Goal: Information Seeking & Learning: Learn about a topic

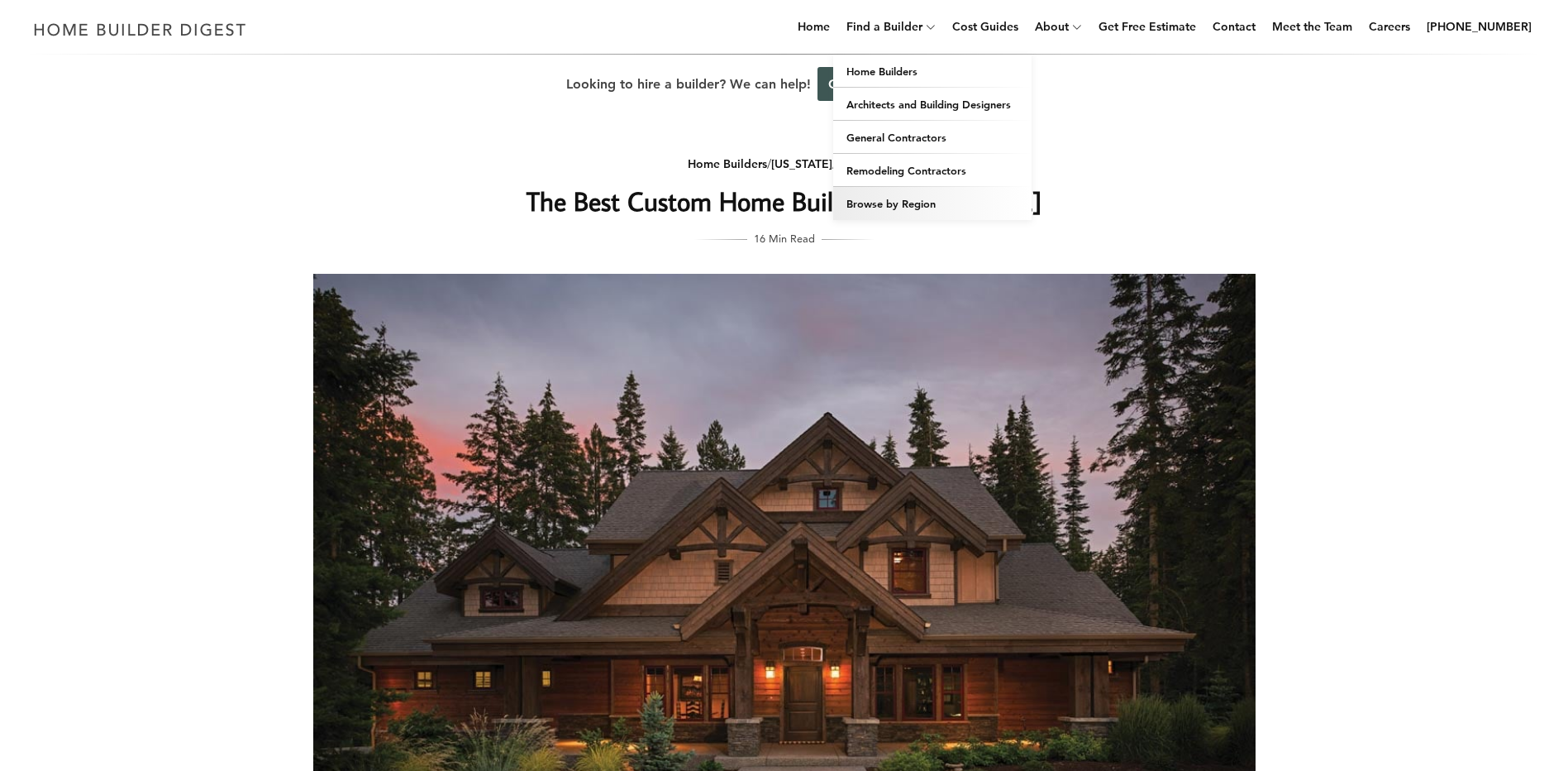
click at [925, 201] on link "Browse by Region" at bounding box center [932, 203] width 198 height 33
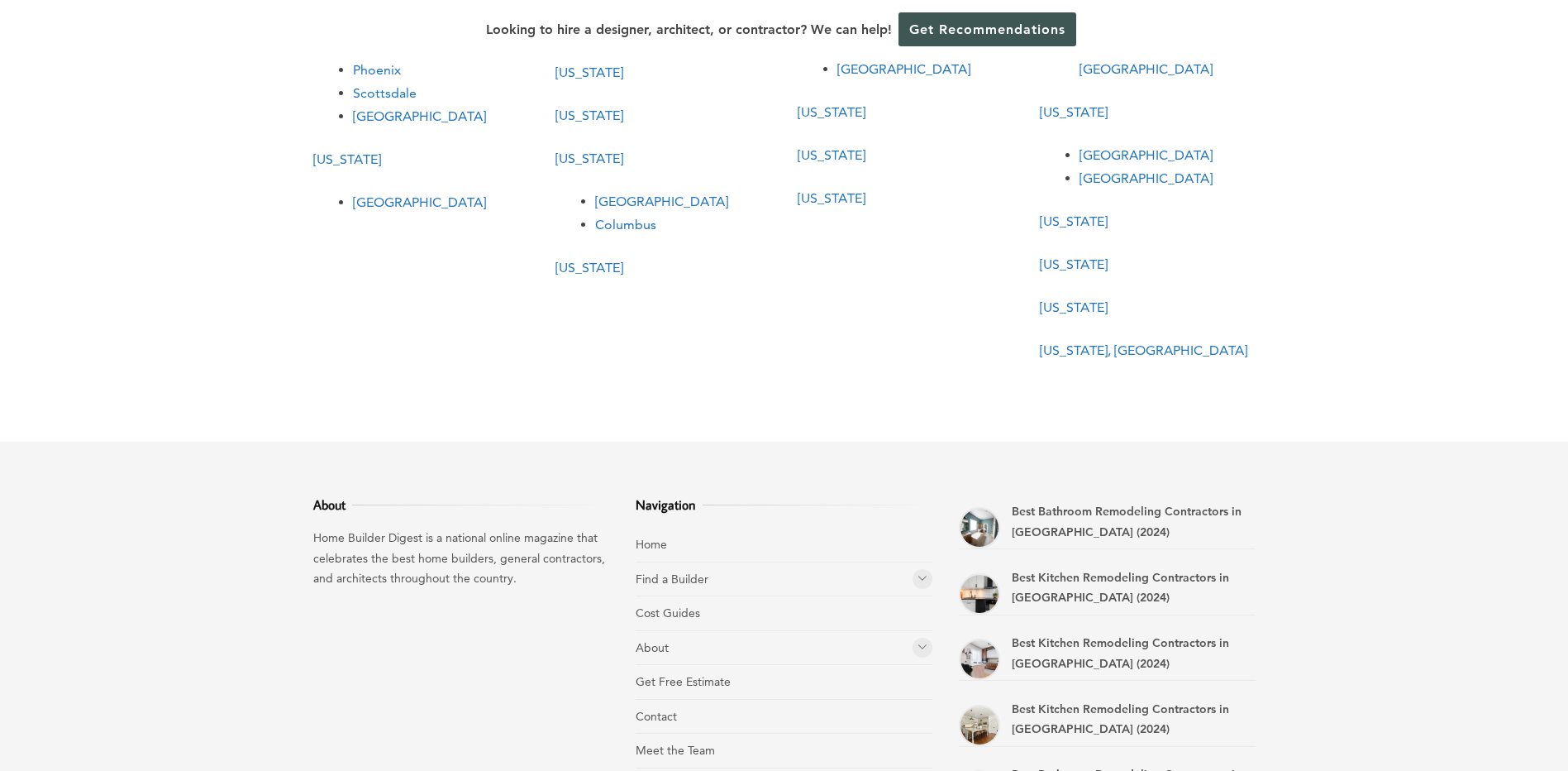
scroll to position [579, 0]
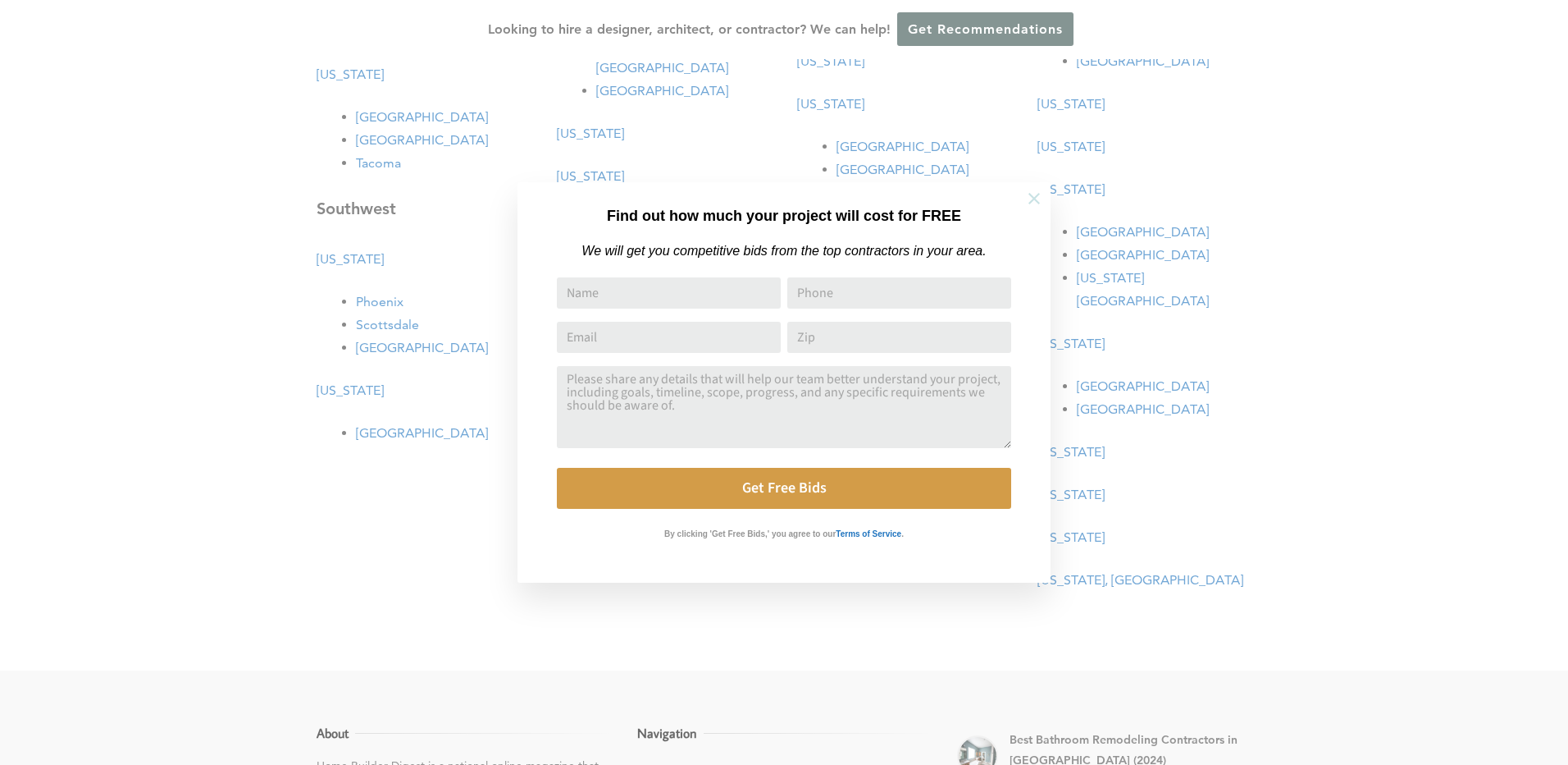
click at [1022, 198] on button at bounding box center [1034, 198] width 57 height 57
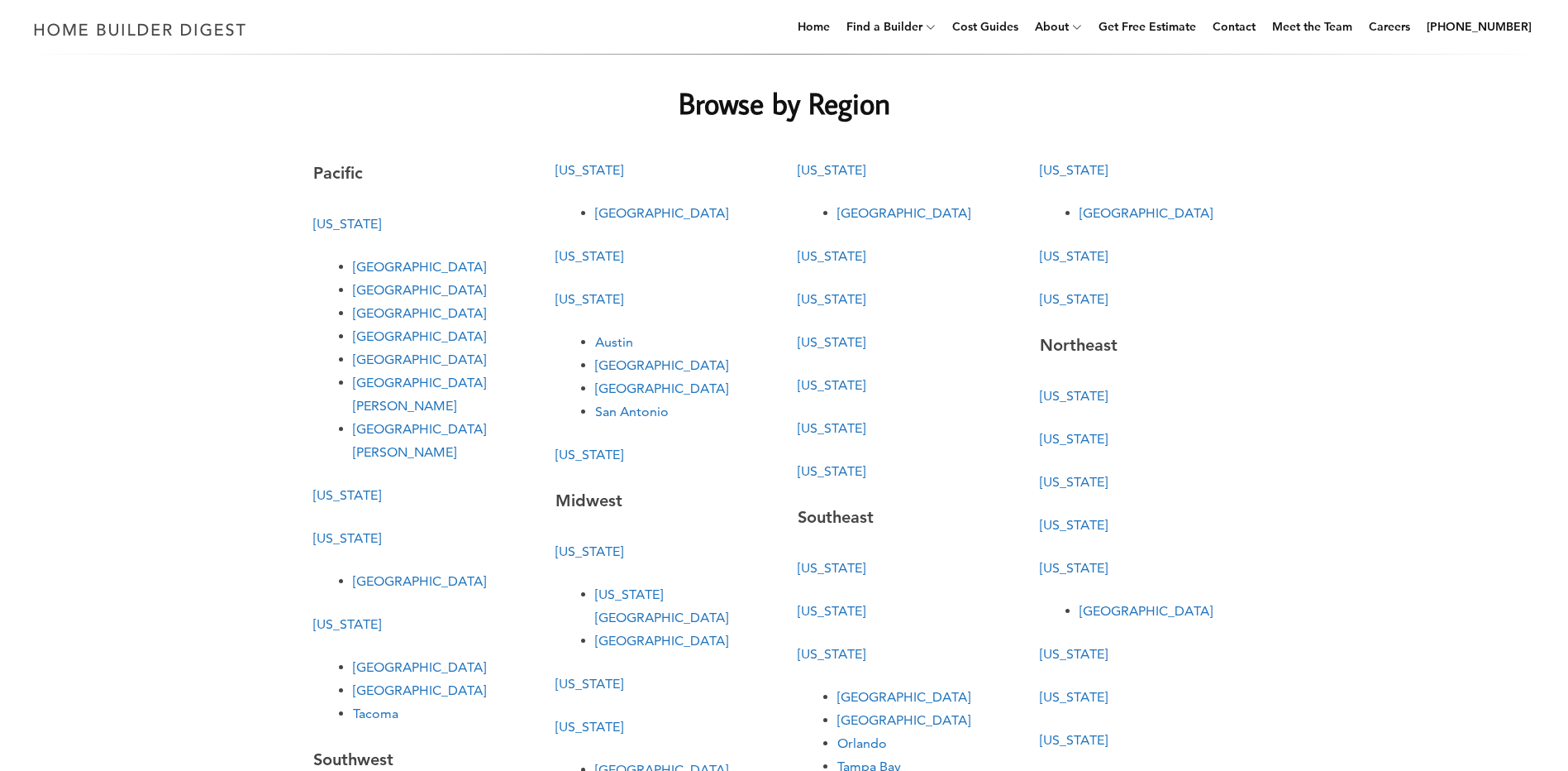
scroll to position [0, 0]
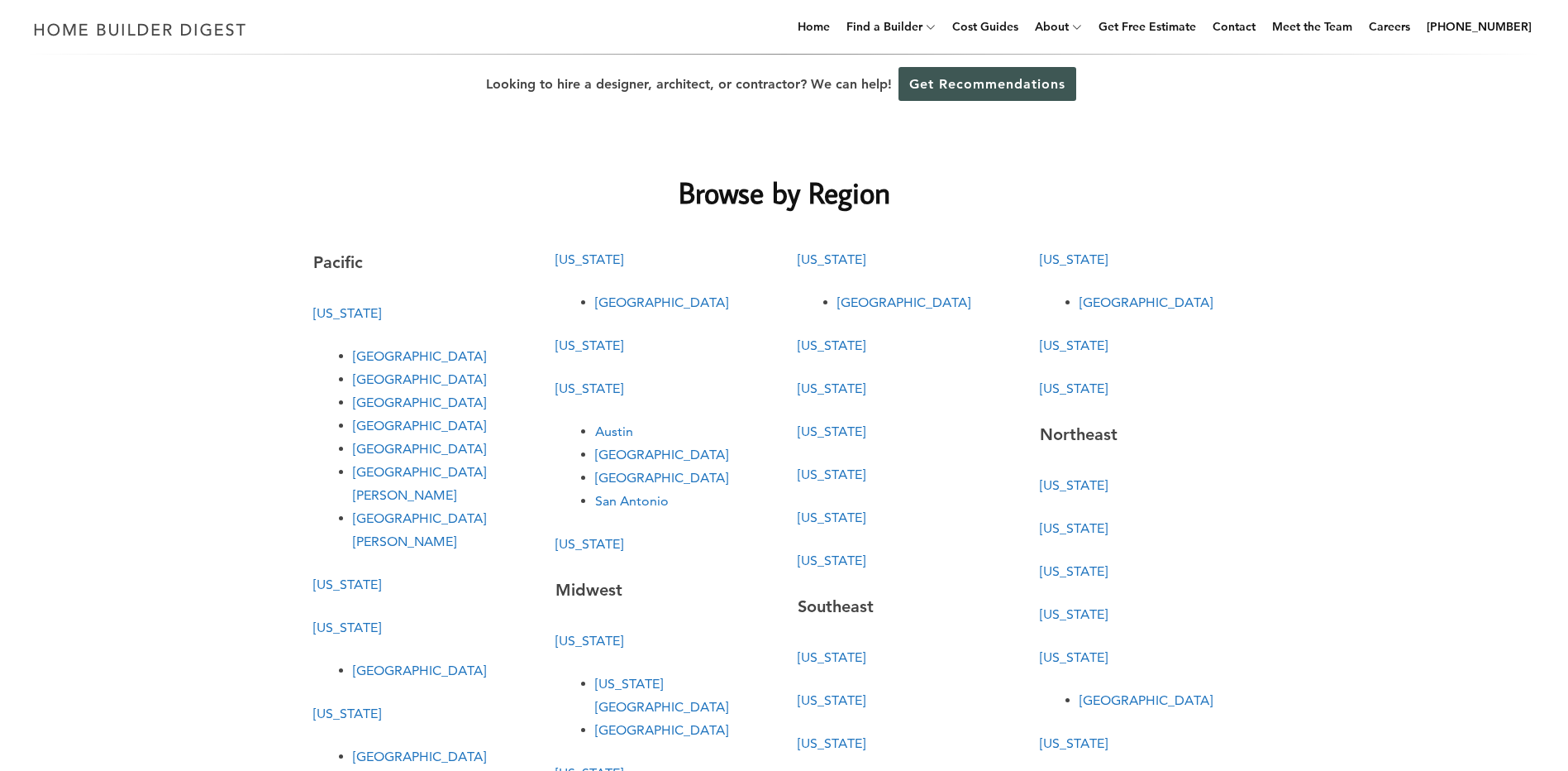
click at [369, 705] on link "[US_STATE]" at bounding box center [347, 713] width 68 height 15
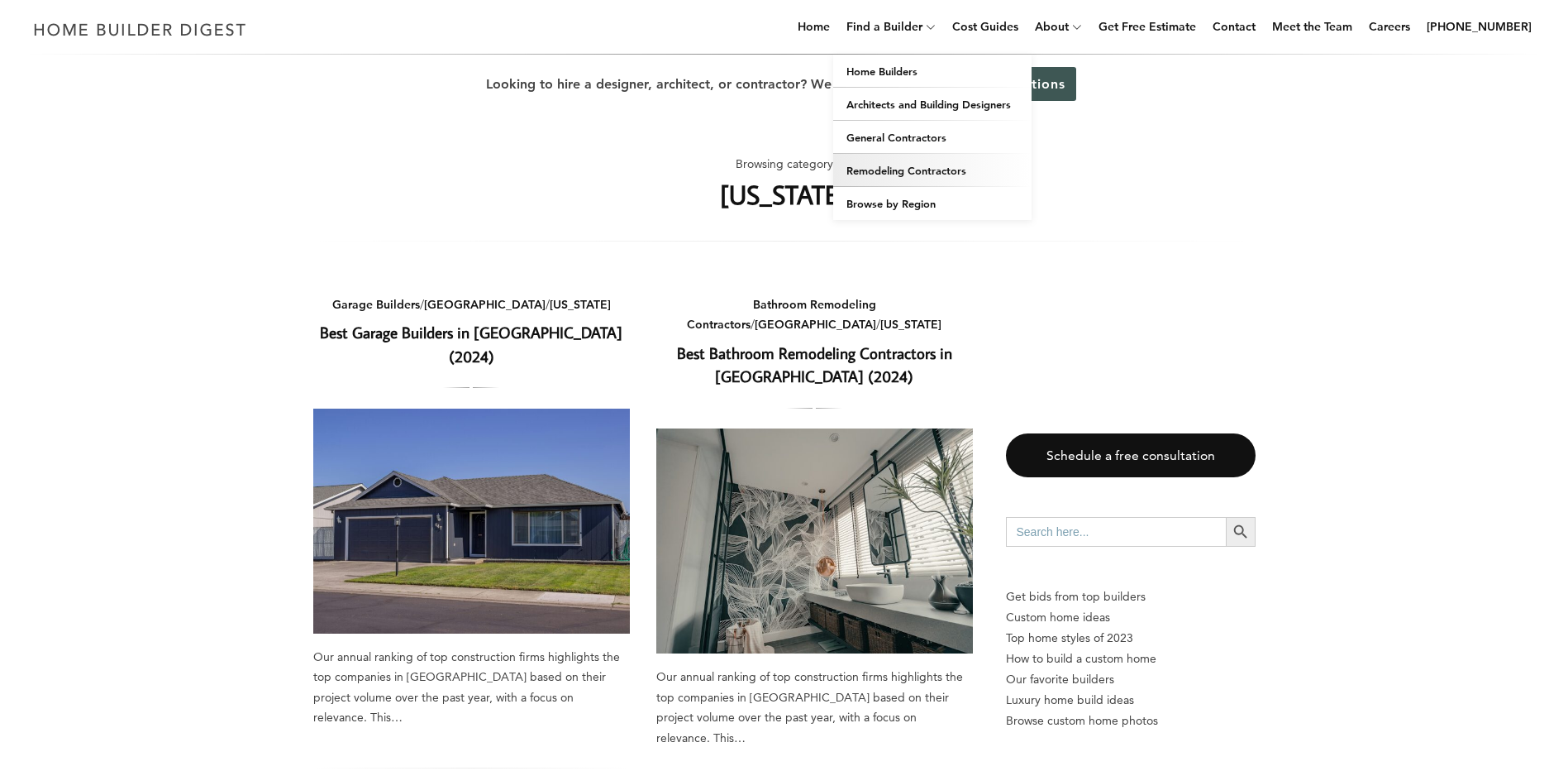
click at [934, 174] on link "Remodeling Contractors" at bounding box center [932, 170] width 198 height 33
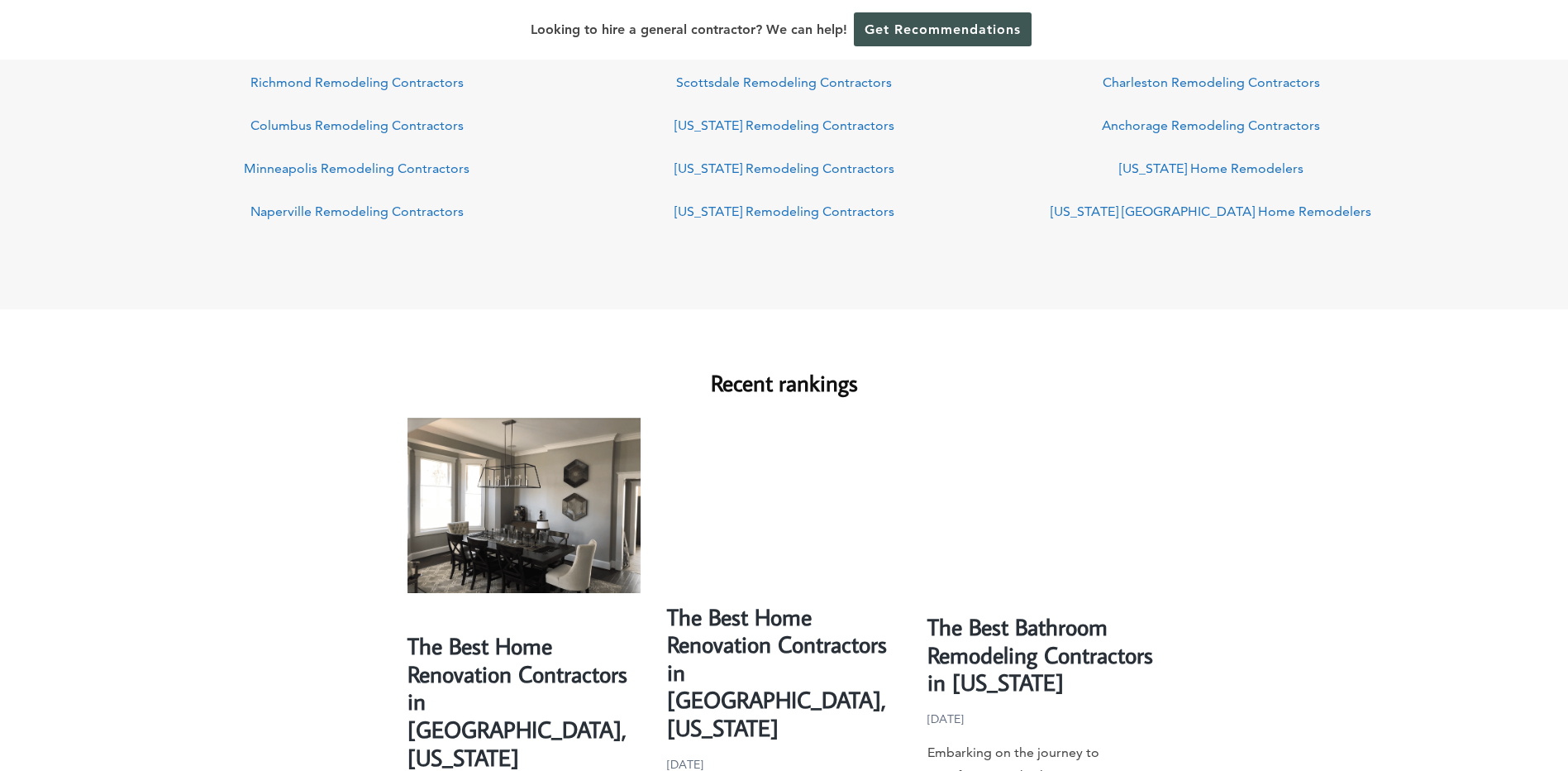
scroll to position [496, 0]
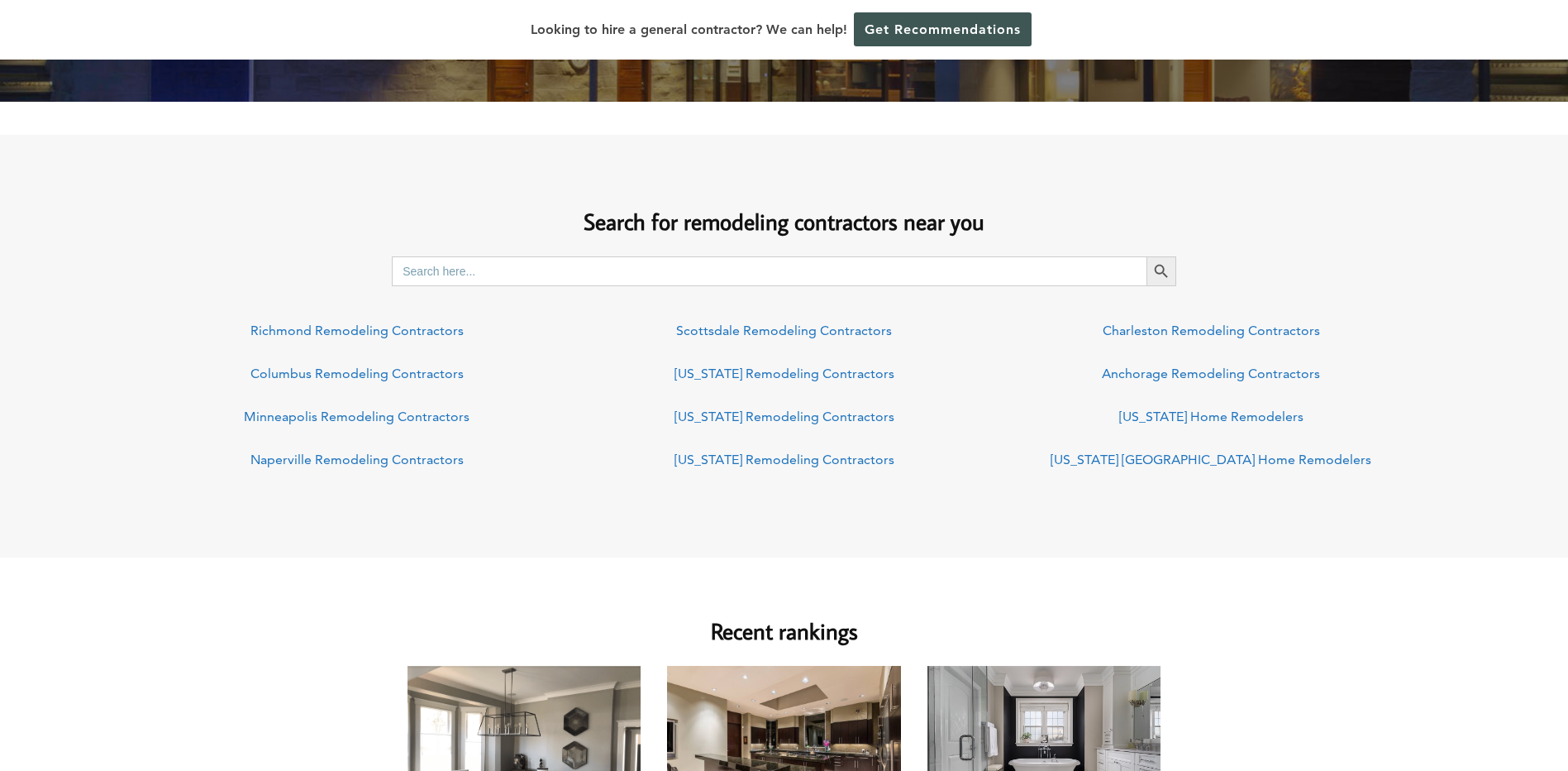
click at [547, 274] on input "Search for:" at bounding box center [769, 270] width 754 height 30
type input "washington"
click at [1146, 256] on button "Search Button" at bounding box center [1161, 270] width 30 height 30
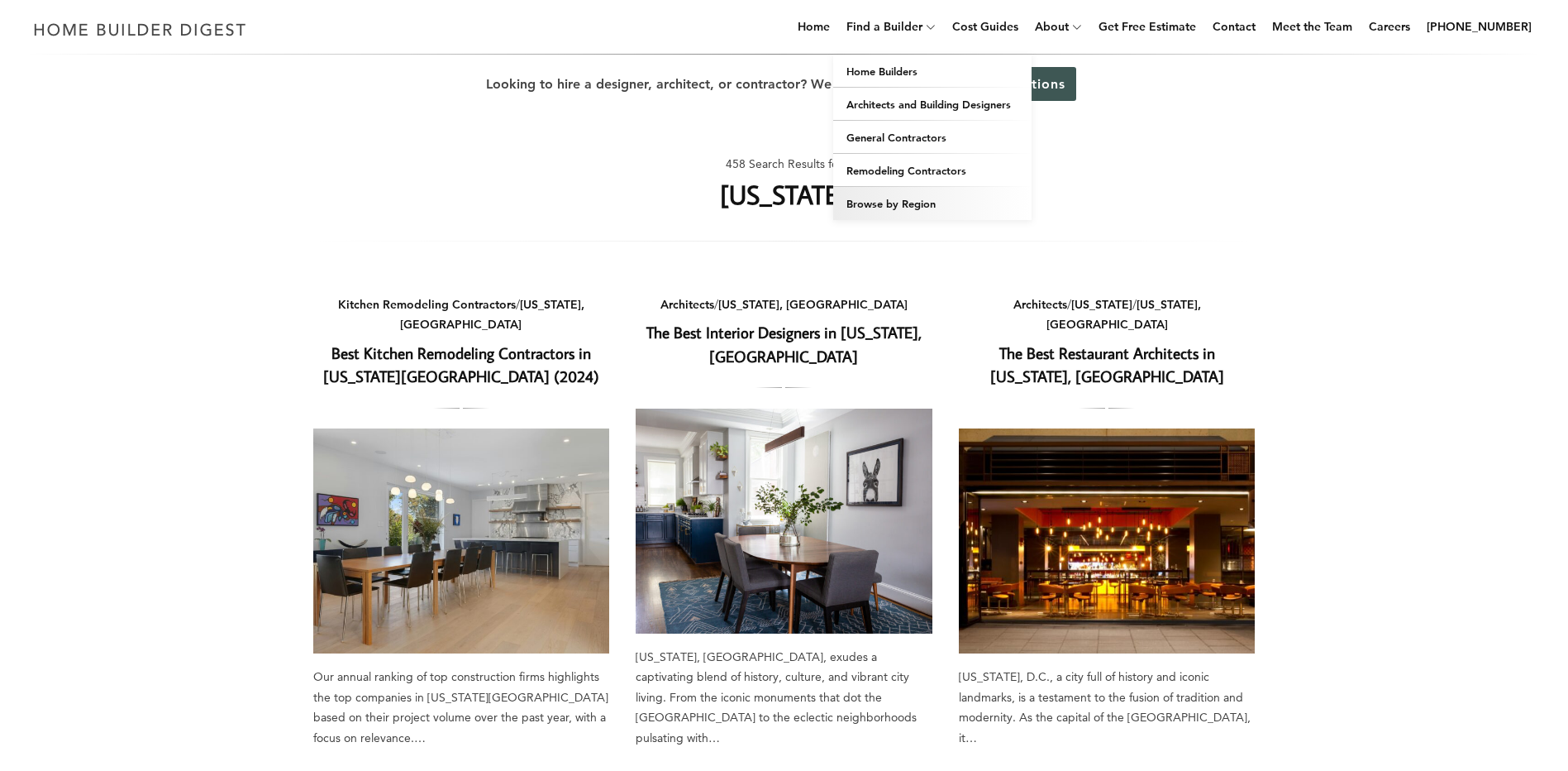
click at [912, 202] on link "Browse by Region" at bounding box center [932, 203] width 198 height 33
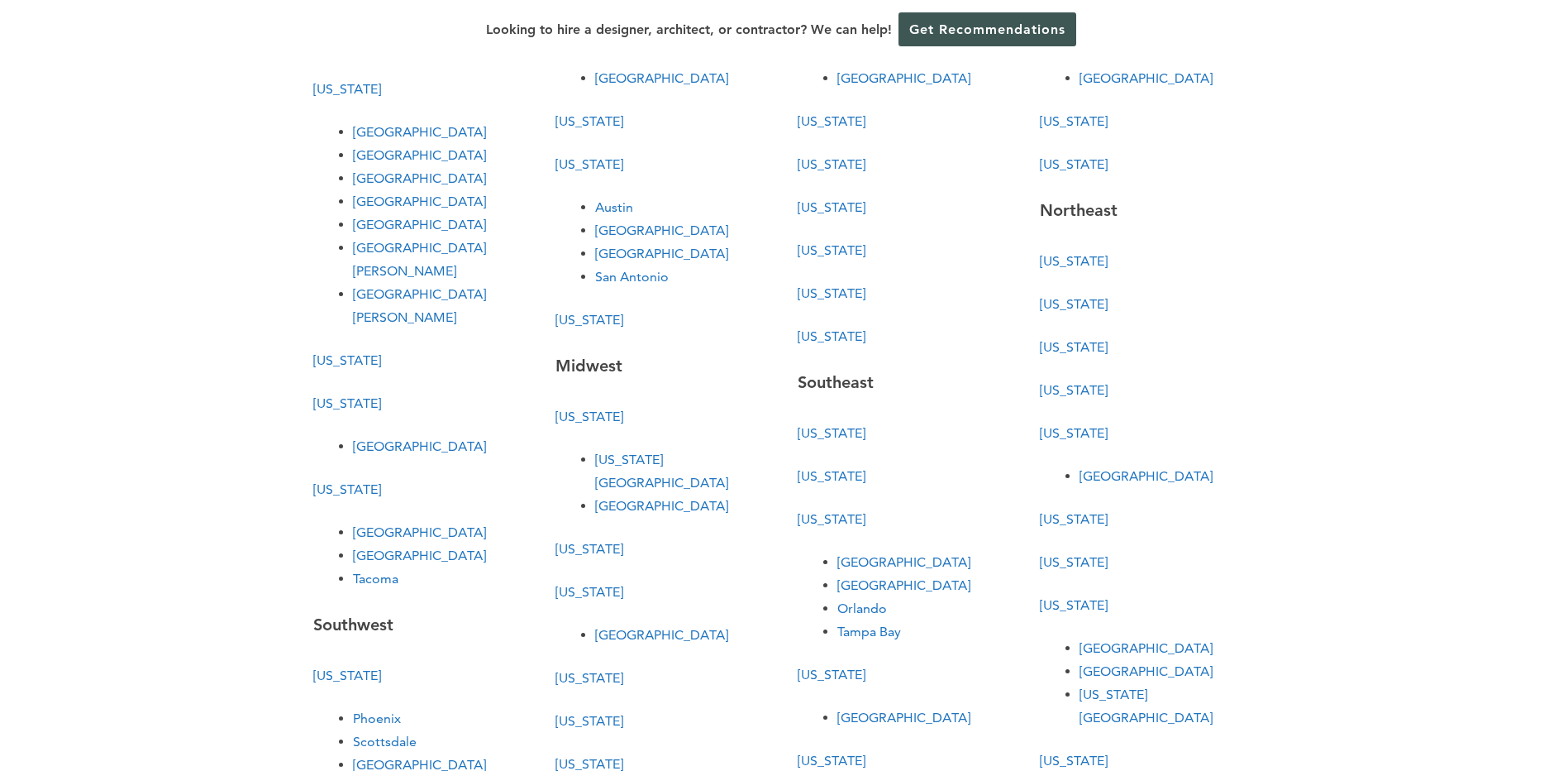
scroll to position [165, 0]
click at [377, 524] on link "[GEOGRAPHIC_DATA]" at bounding box center [419, 531] width 133 height 15
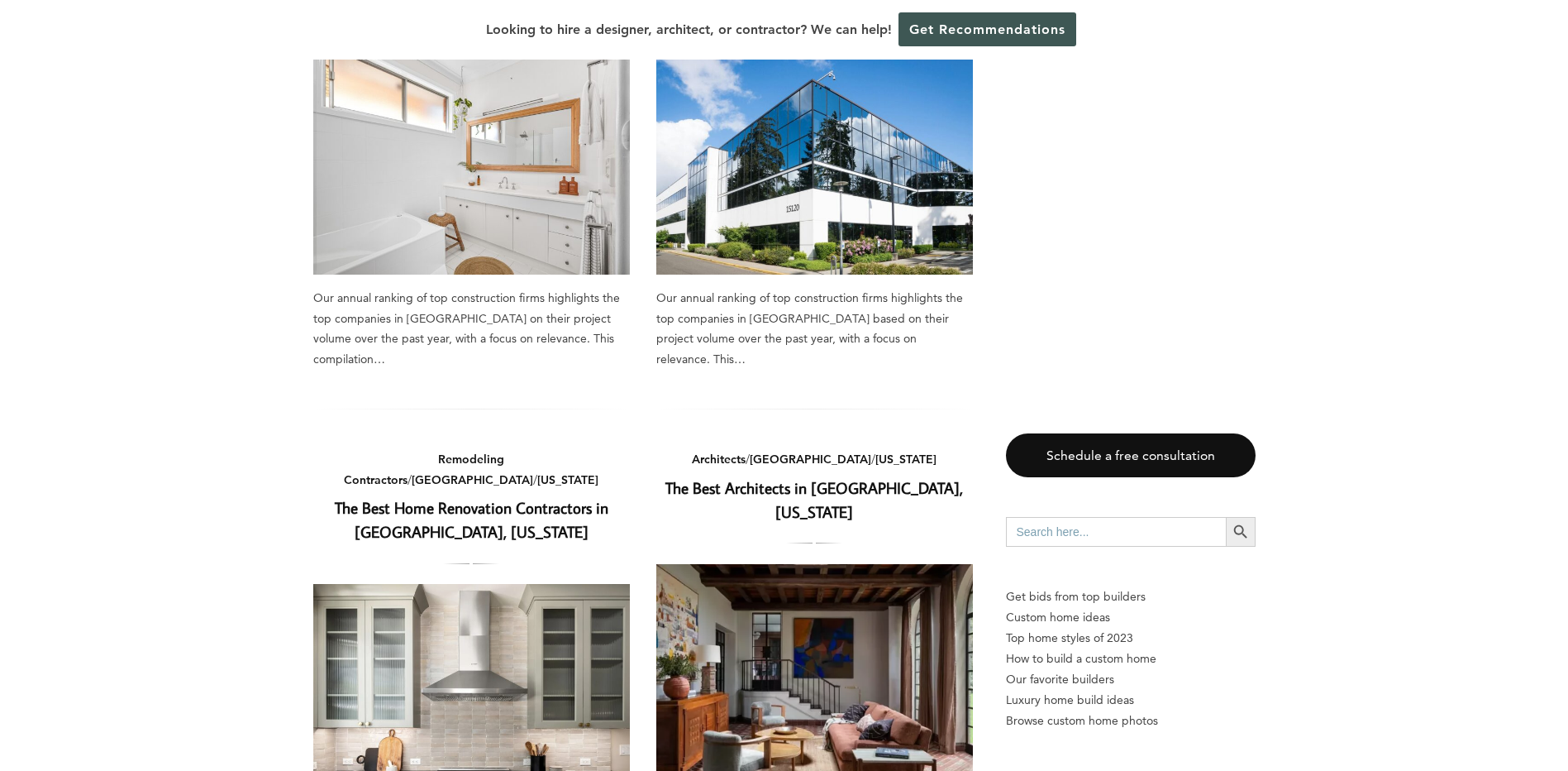
scroll to position [331, 0]
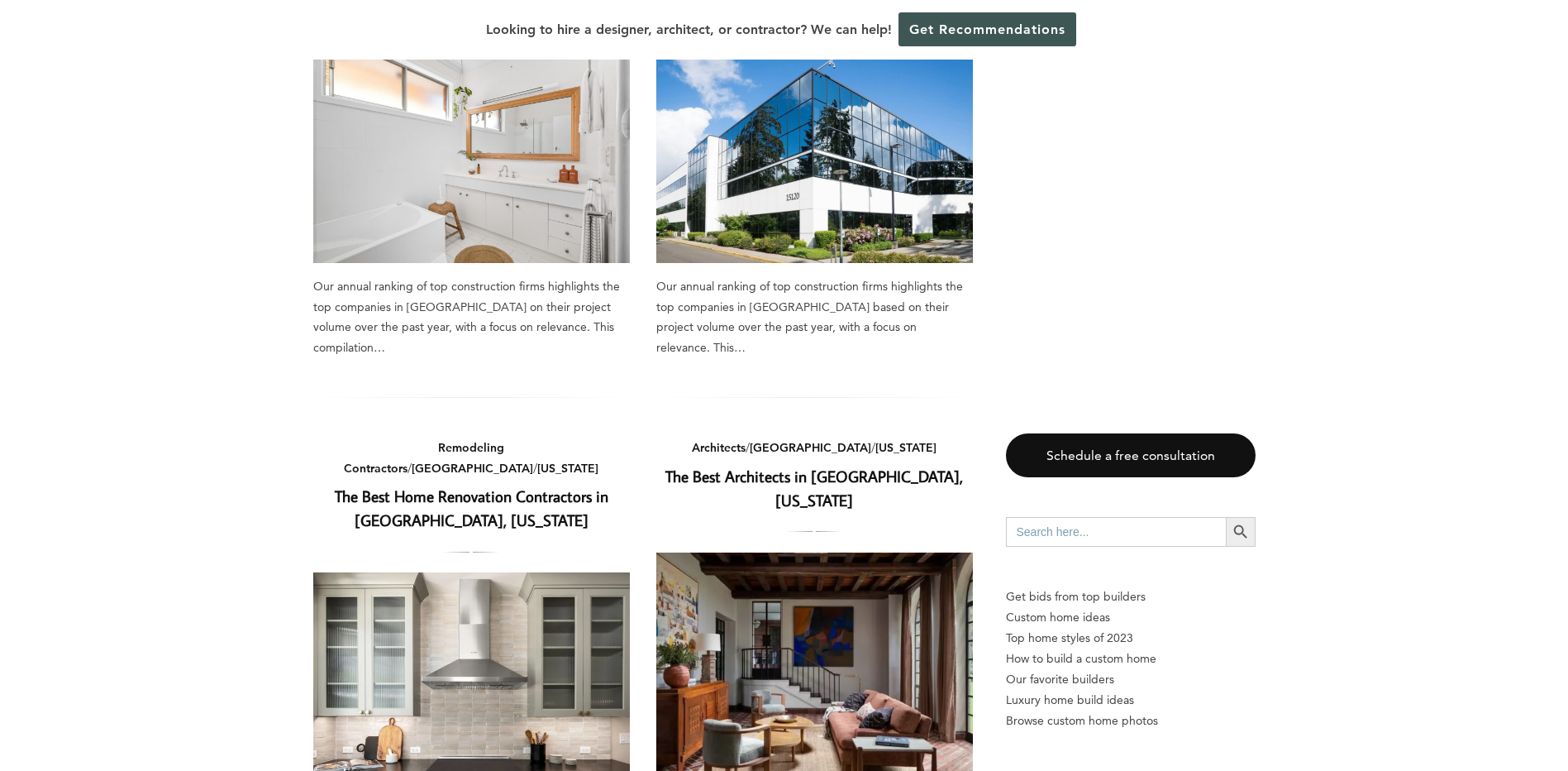
click at [457, 485] on link "The Best Home Renovation Contractors in Seattle, Washington" at bounding box center [471, 507] width 273 height 45
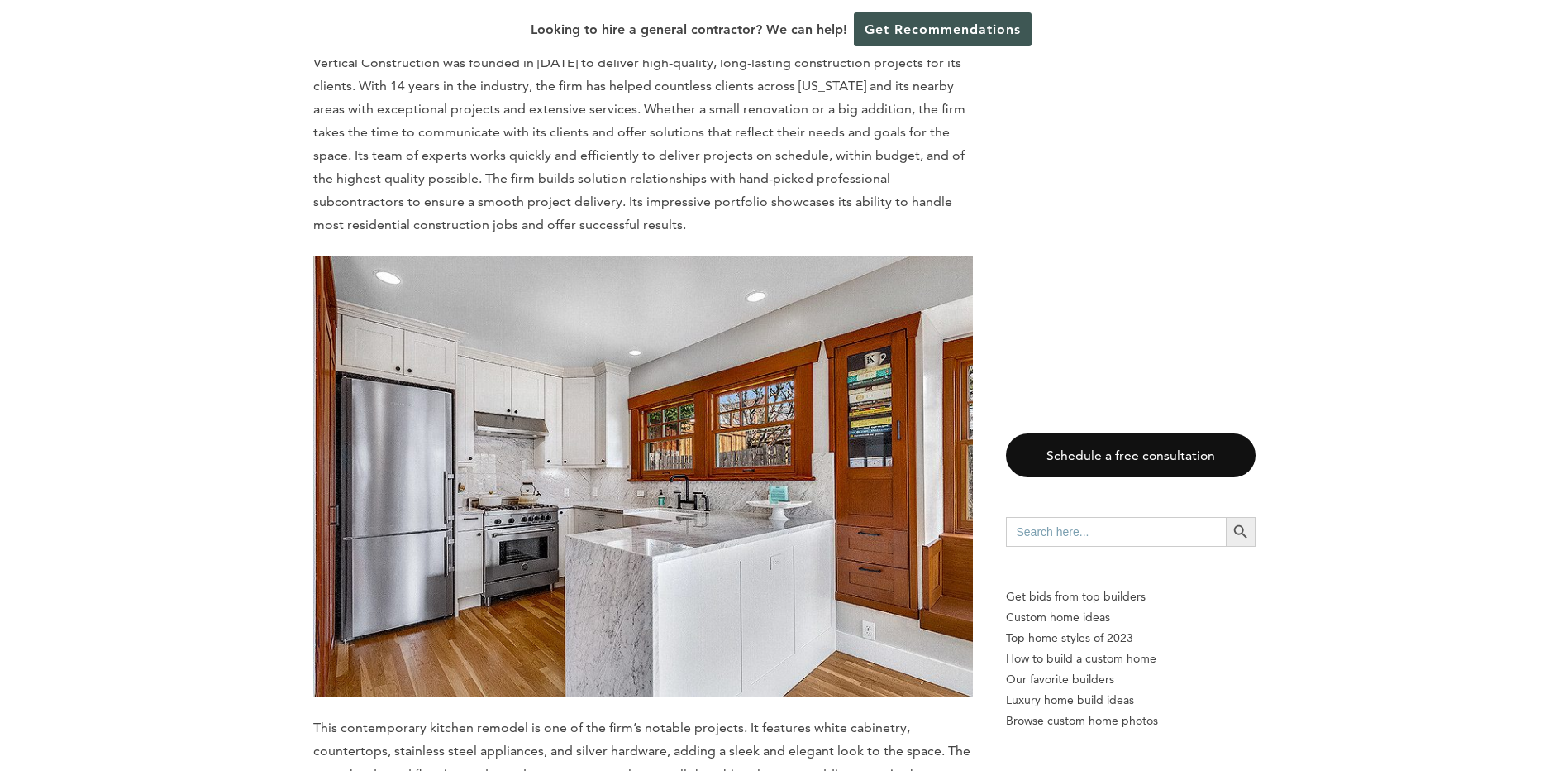
scroll to position [6614, 0]
